Goal: Task Accomplishment & Management: Complete application form

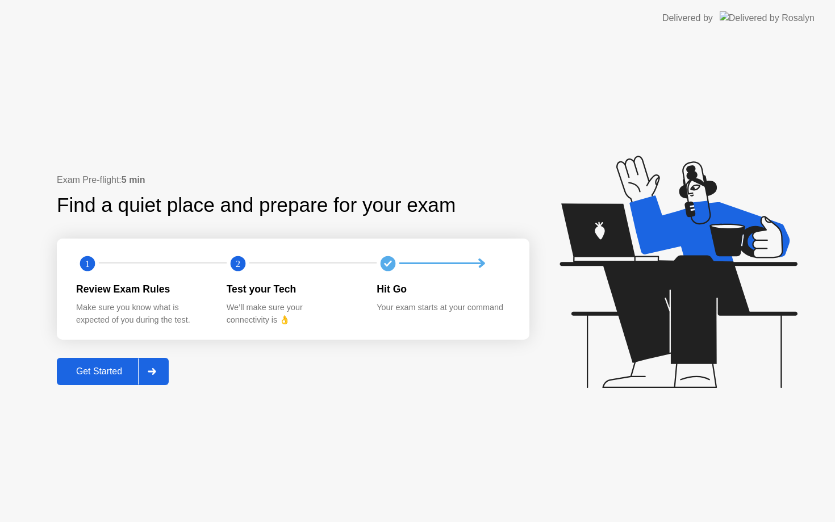
click at [155, 370] on icon at bounding box center [152, 371] width 9 height 7
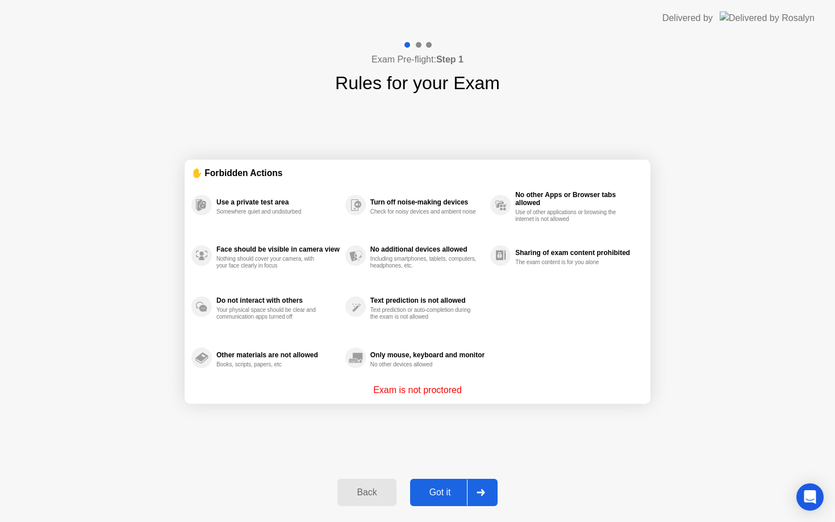
click at [452, 489] on div "Got it" at bounding box center [439, 492] width 53 height 10
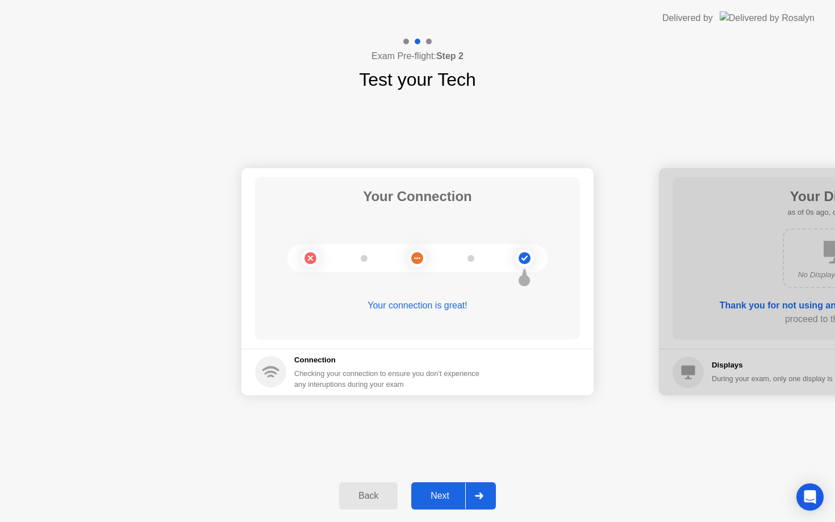
click at [478, 496] on icon at bounding box center [479, 495] width 8 height 7
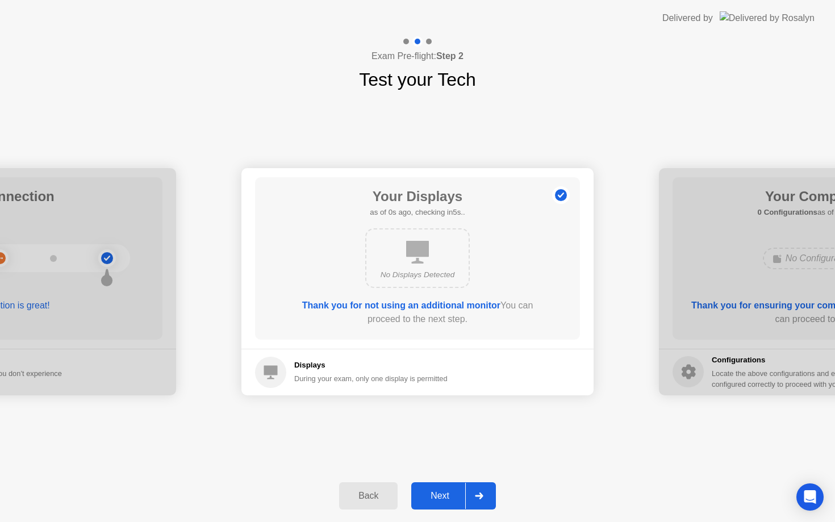
click at [478, 496] on icon at bounding box center [479, 495] width 8 height 7
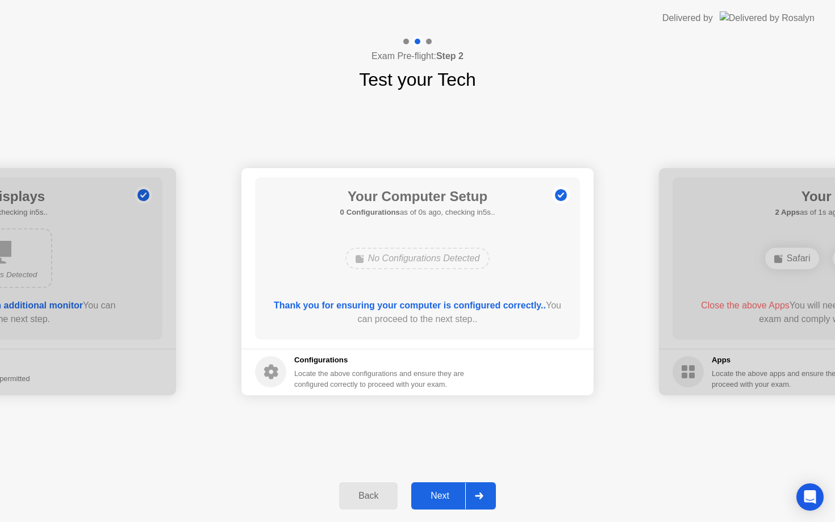
click at [478, 496] on icon at bounding box center [479, 495] width 8 height 7
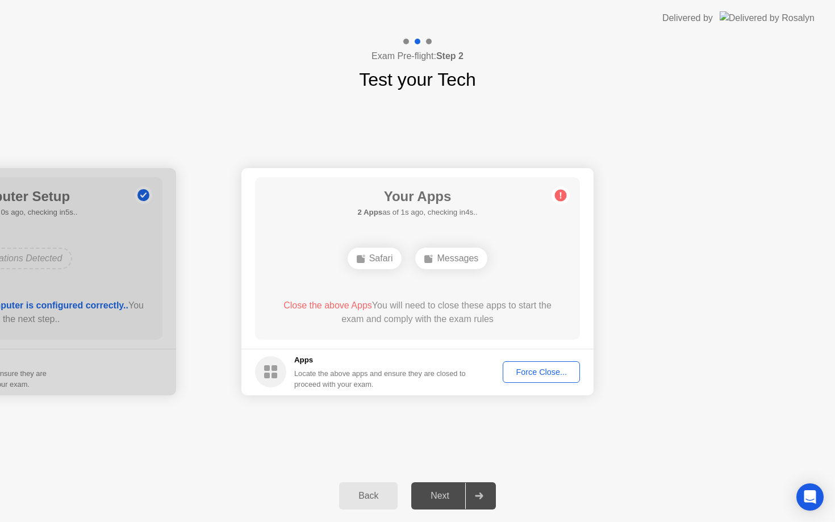
click at [521, 375] on div "Force Close..." at bounding box center [541, 371] width 69 height 9
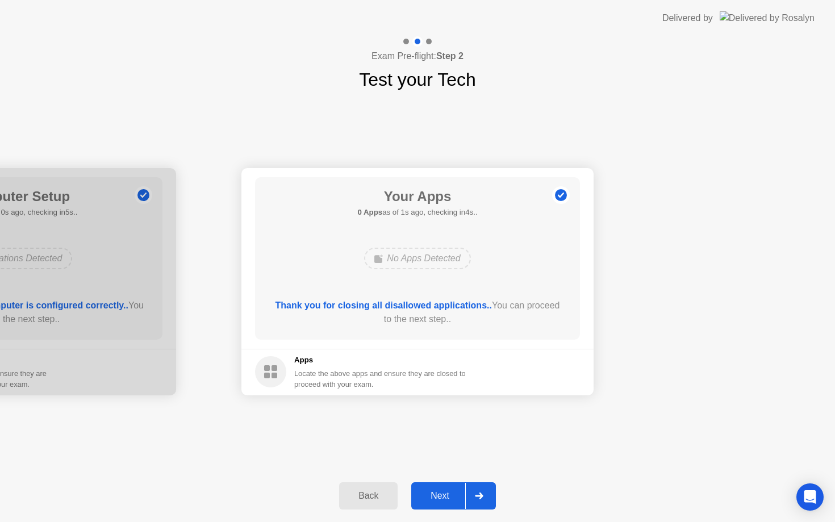
click at [482, 501] on div at bounding box center [478, 496] width 27 height 26
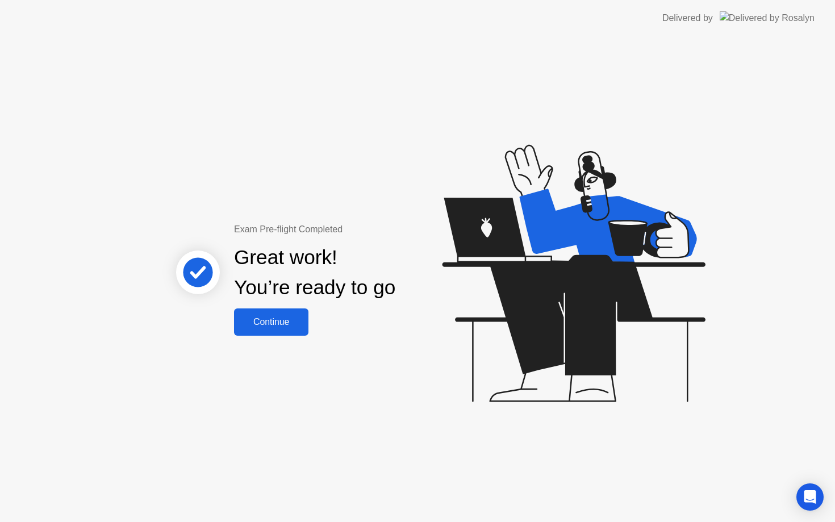
click at [299, 319] on div "Continue" at bounding box center [271, 322] width 68 height 10
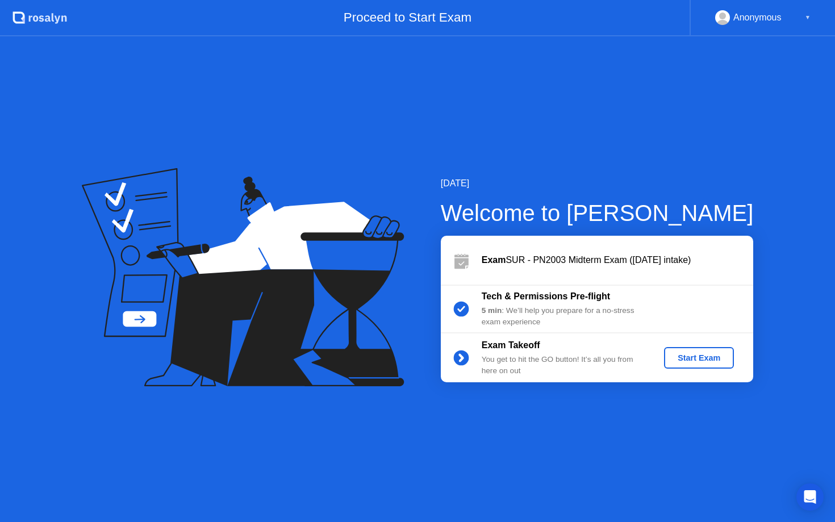
click at [666, 355] on button "Start Exam" at bounding box center [699, 358] width 70 height 22
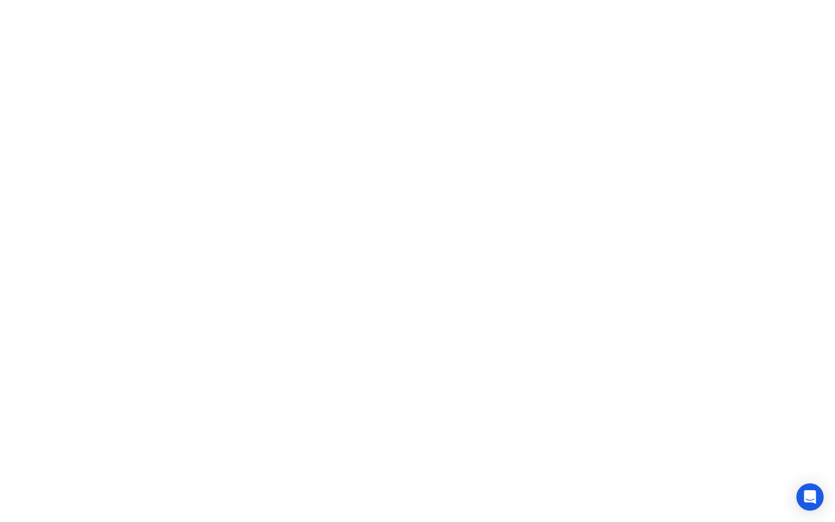
click div "Exam Rules"
